Goal: Leave review/rating: Leave review/rating

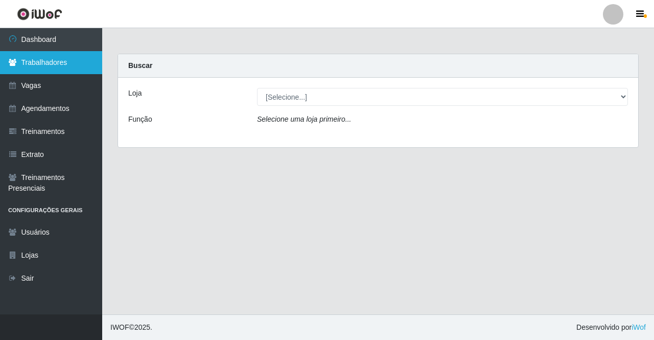
click at [51, 57] on link "Trabalhadores" at bounding box center [51, 62] width 102 height 23
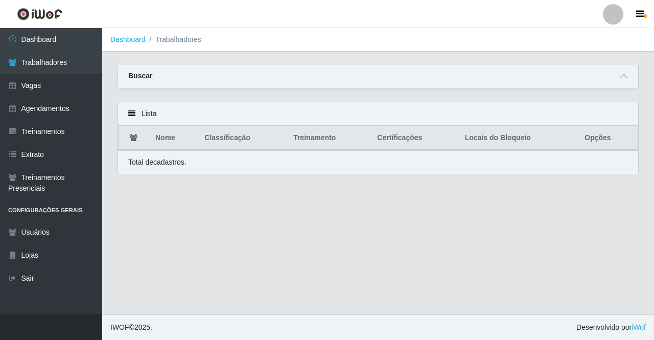
click at [368, 79] on div "Buscar" at bounding box center [378, 76] width 520 height 25
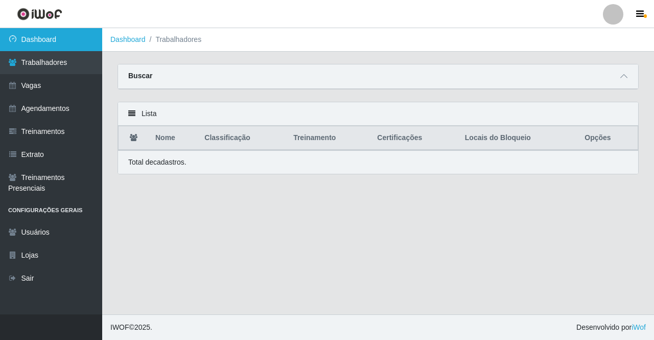
click at [60, 44] on link "Dashboard" at bounding box center [51, 39] width 102 height 23
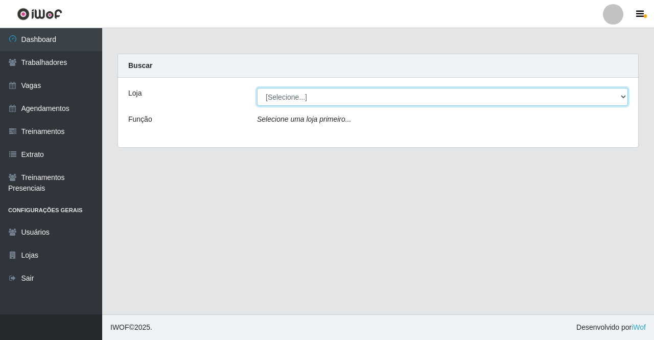
click at [310, 99] on select "[Selecione...] Famiglia Muccini - Ristorante [PERSON_NAME]" at bounding box center [442, 97] width 371 height 18
select select "267"
click at [257, 88] on select "[Selecione...] Famiglia Muccini - Ristorante [PERSON_NAME]" at bounding box center [442, 97] width 371 height 18
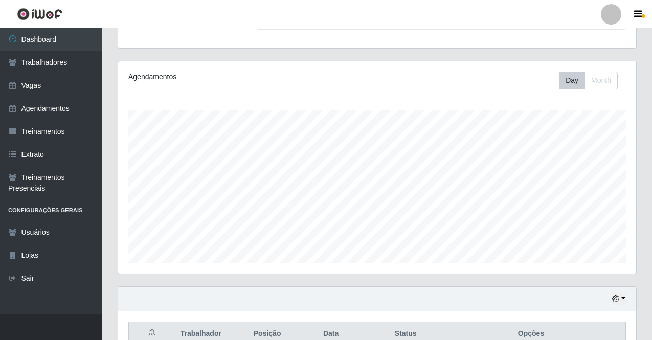
scroll to position [210, 0]
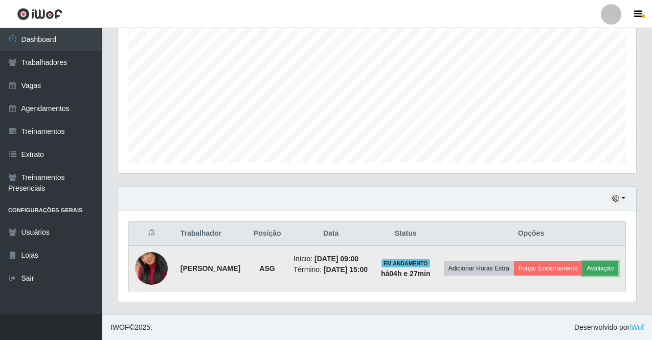
click at [582, 274] on button "Avaliação" at bounding box center [600, 268] width 36 height 14
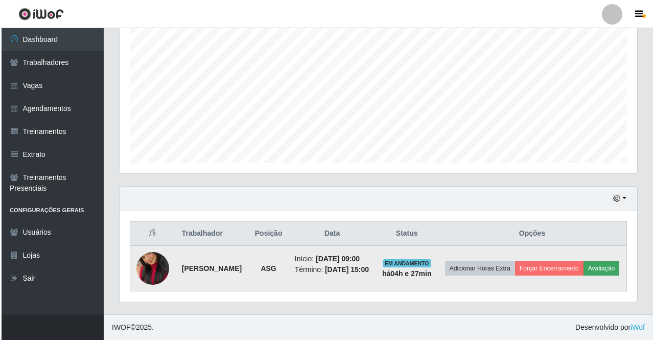
scroll to position [212, 513]
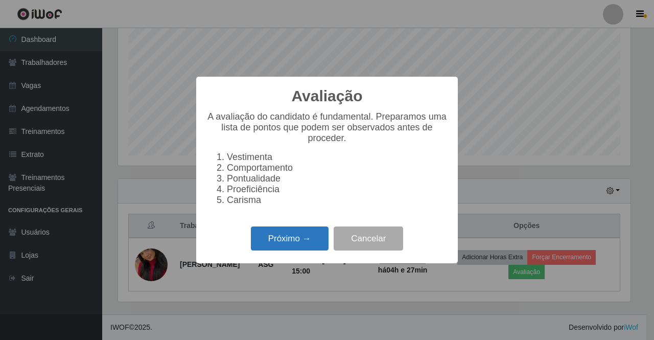
click at [292, 245] on button "Próximo →" at bounding box center [290, 238] width 78 height 24
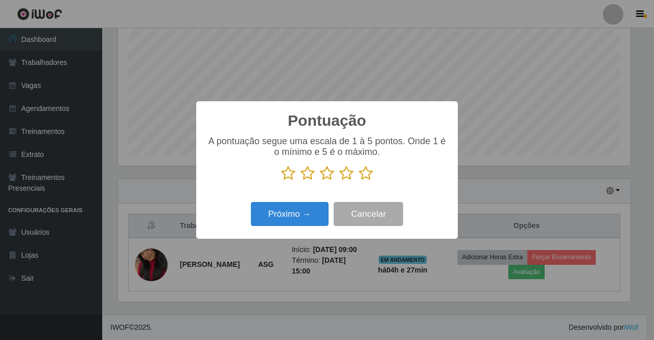
click at [368, 176] on icon at bounding box center [366, 173] width 14 height 15
click at [359, 181] on input "radio" at bounding box center [359, 181] width 0 height 0
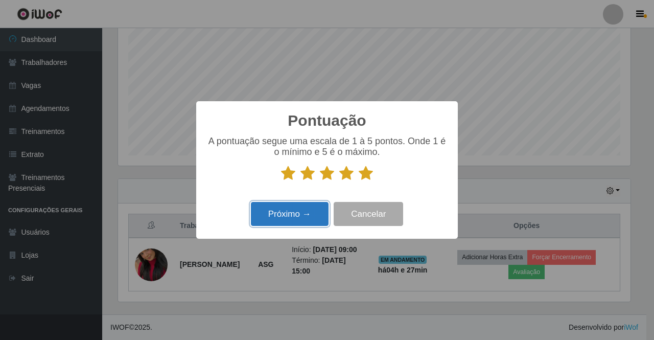
click at [294, 214] on button "Próximo →" at bounding box center [290, 214] width 78 height 24
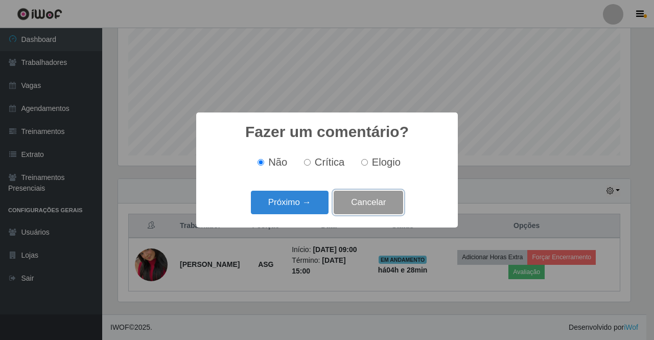
click at [368, 200] on button "Cancelar" at bounding box center [369, 203] width 70 height 24
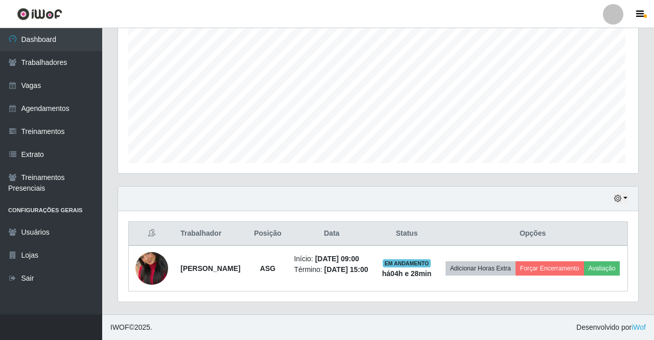
scroll to position [212, 518]
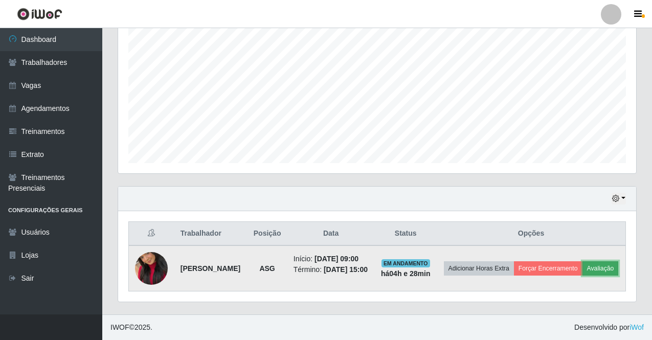
click at [582, 269] on button "Avaliação" at bounding box center [600, 268] width 36 height 14
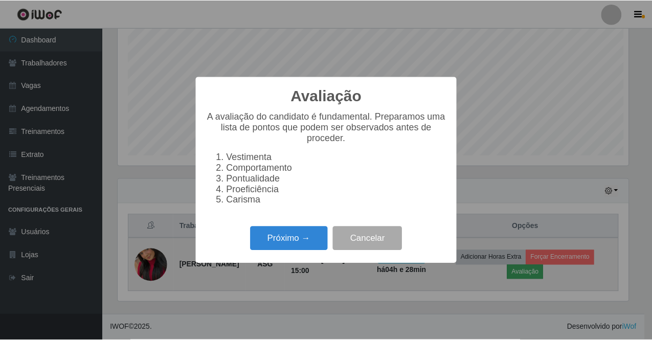
scroll to position [212, 513]
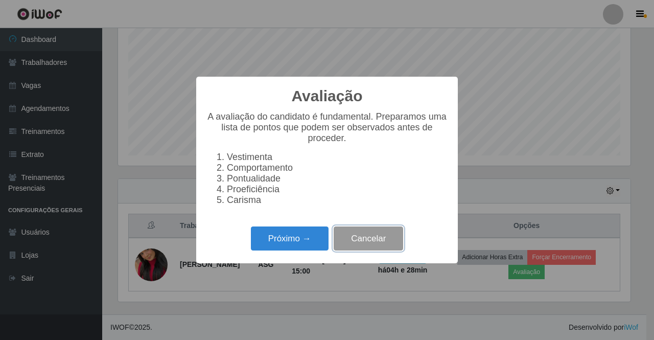
click at [370, 241] on button "Cancelar" at bounding box center [369, 238] width 70 height 24
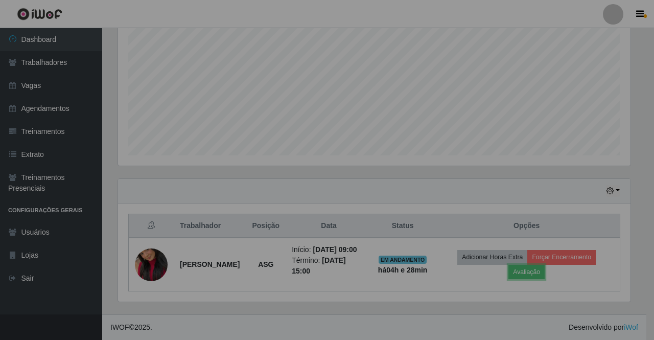
scroll to position [212, 518]
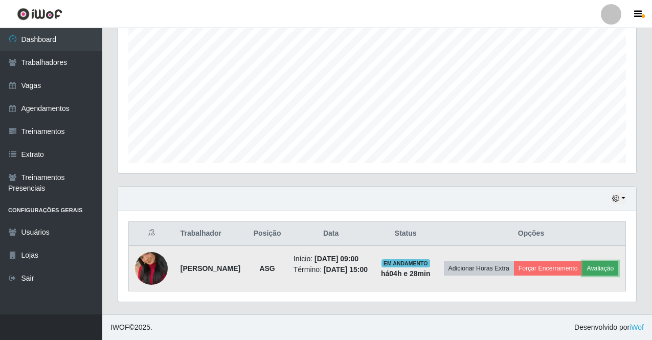
click at [582, 275] on button "Avaliação" at bounding box center [600, 268] width 36 height 14
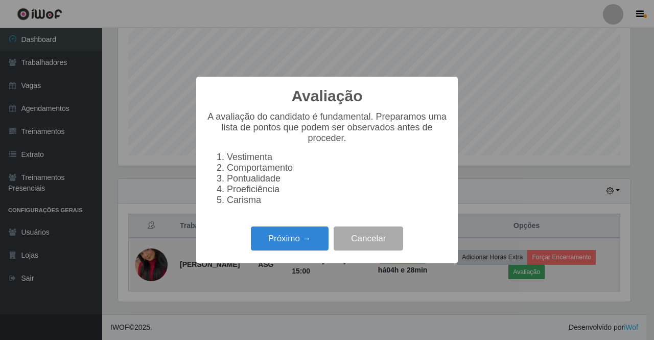
scroll to position [212, 513]
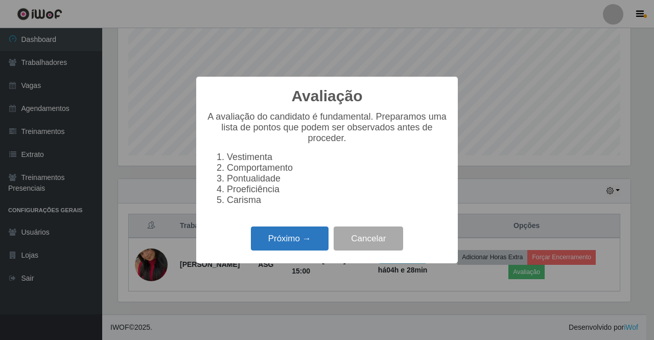
click at [304, 237] on button "Próximo →" at bounding box center [290, 238] width 78 height 24
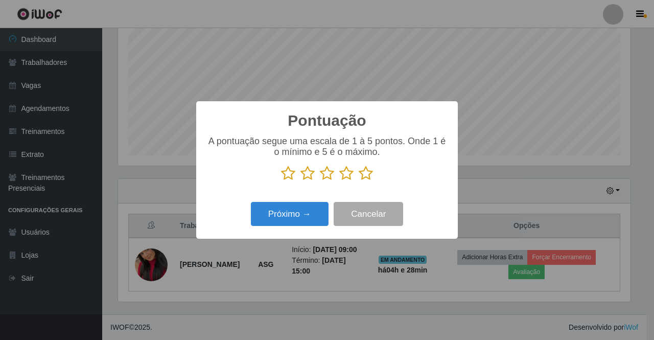
click at [288, 175] on icon at bounding box center [288, 173] width 14 height 15
click at [281, 181] on input "radio" at bounding box center [281, 181] width 0 height 0
click at [367, 175] on icon at bounding box center [366, 173] width 14 height 15
click at [359, 181] on input "radio" at bounding box center [359, 181] width 0 height 0
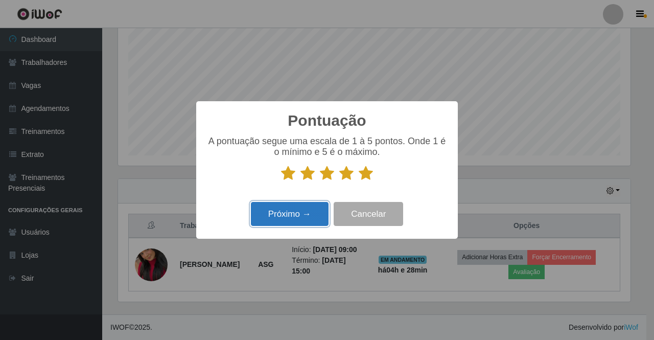
click at [300, 221] on button "Próximo →" at bounding box center [290, 214] width 78 height 24
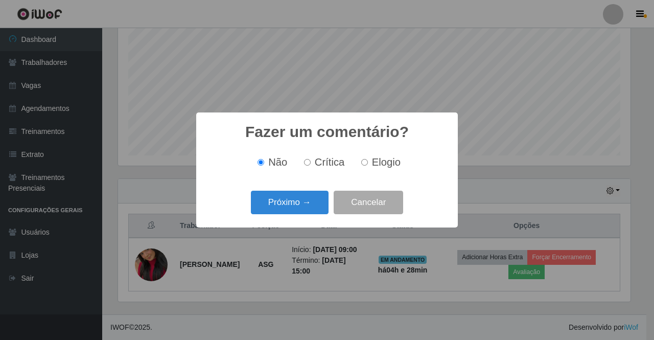
click at [366, 164] on input "Elogio" at bounding box center [364, 162] width 7 height 7
radio input "true"
click at [293, 204] on button "Próximo →" at bounding box center [290, 203] width 78 height 24
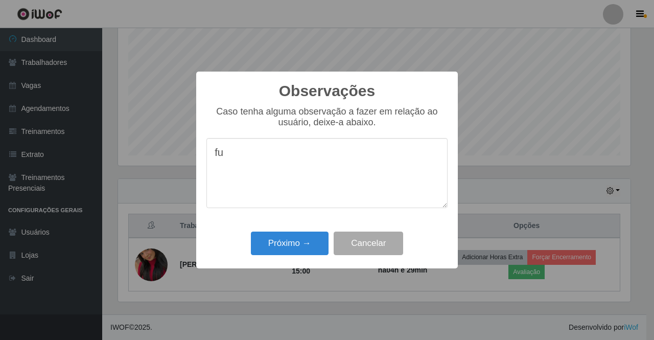
type textarea "f"
type textarea "Fucionaria muito dedicada e pontual"
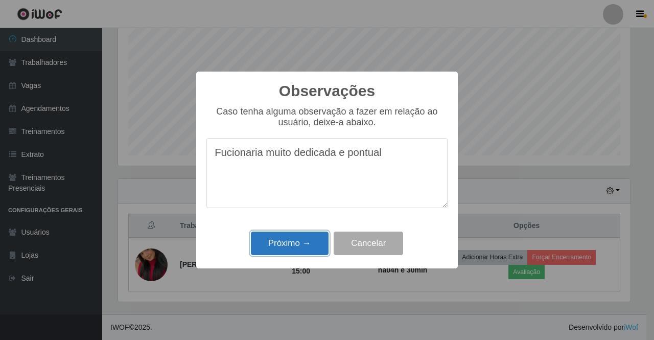
click at [285, 249] on button "Próximo →" at bounding box center [290, 243] width 78 height 24
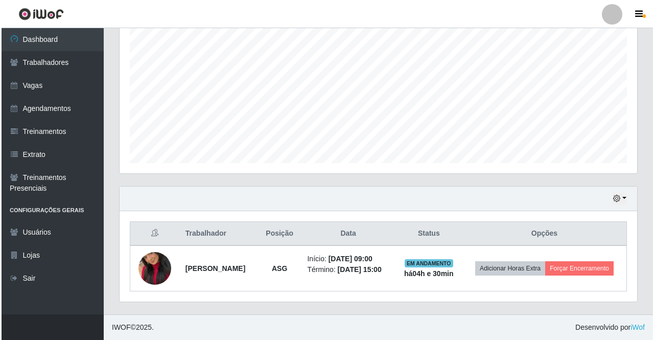
scroll to position [202, 0]
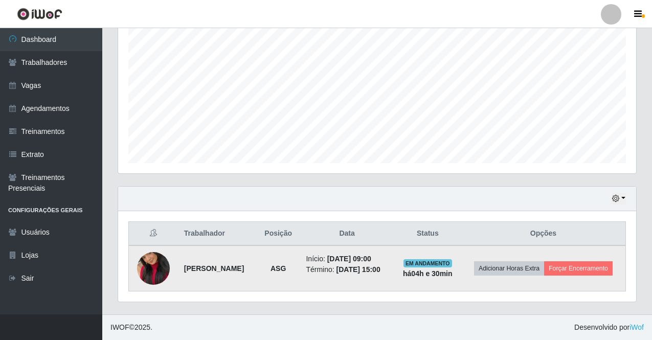
click at [219, 275] on td "[PERSON_NAME]" at bounding box center [217, 268] width 79 height 46
click at [593, 270] on button "Forçar Encerramento" at bounding box center [578, 268] width 68 height 14
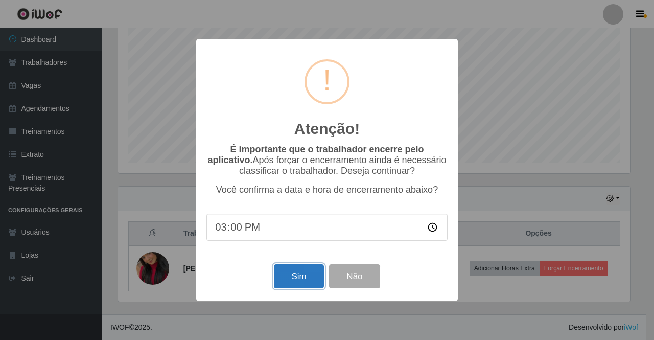
click at [312, 286] on button "Sim" at bounding box center [299, 276] width 50 height 24
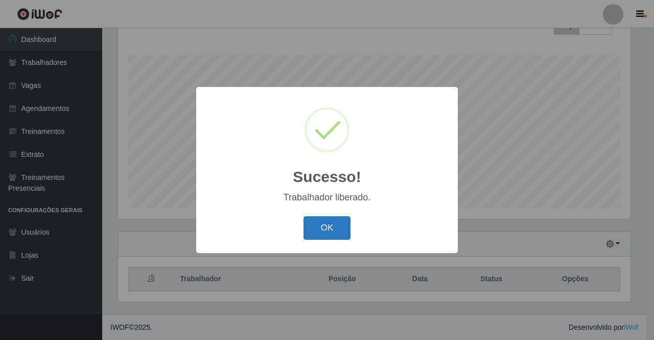
click at [309, 225] on button "OK" at bounding box center [328, 228] width 48 height 24
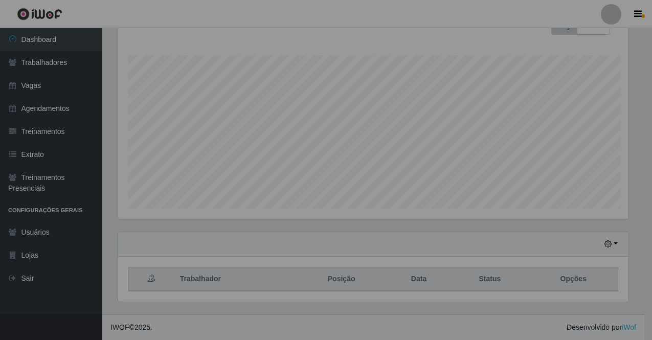
scroll to position [212, 518]
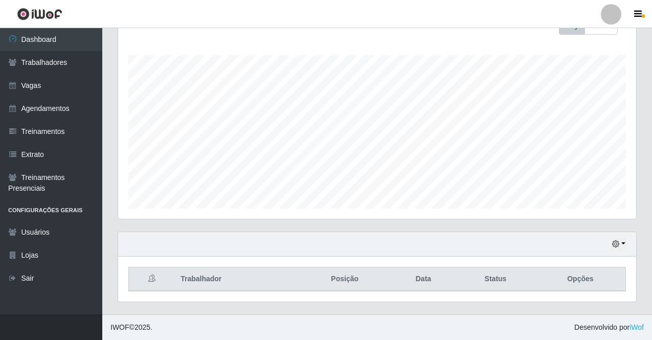
click at [434, 19] on header "Perfil Alterar Senha Sair" at bounding box center [326, 14] width 652 height 28
